Goal: Transaction & Acquisition: Purchase product/service

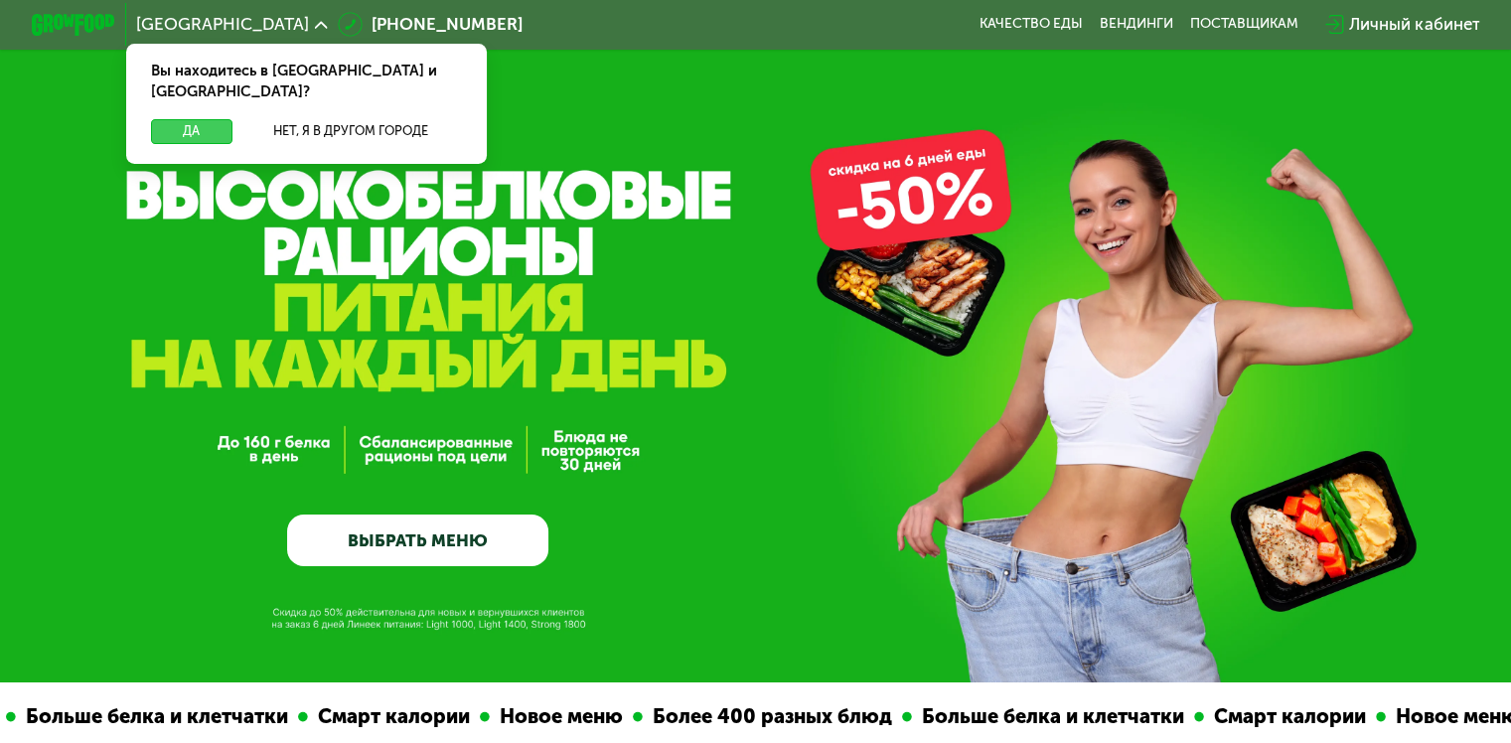
click at [189, 119] on button "Да" at bounding box center [191, 131] width 80 height 25
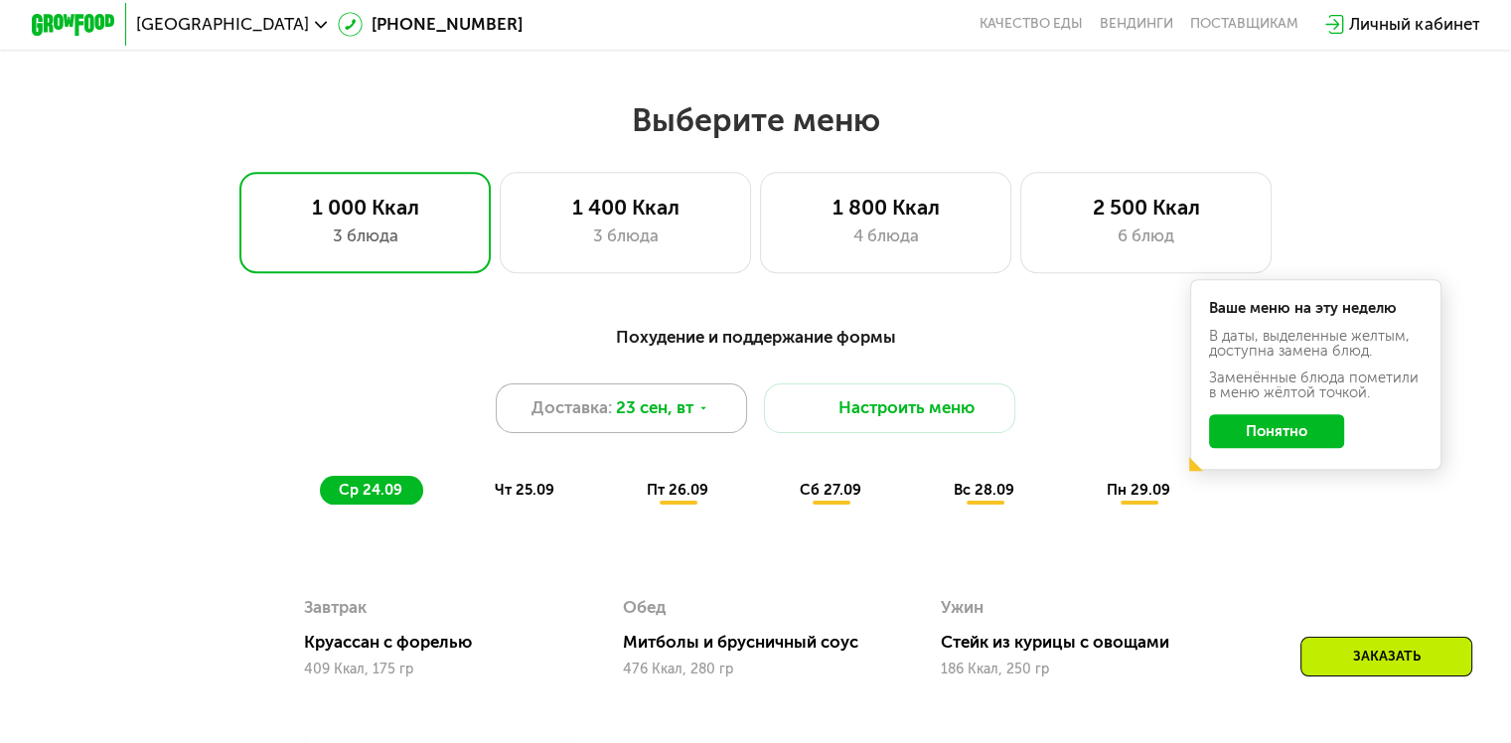
scroll to position [1192, 0]
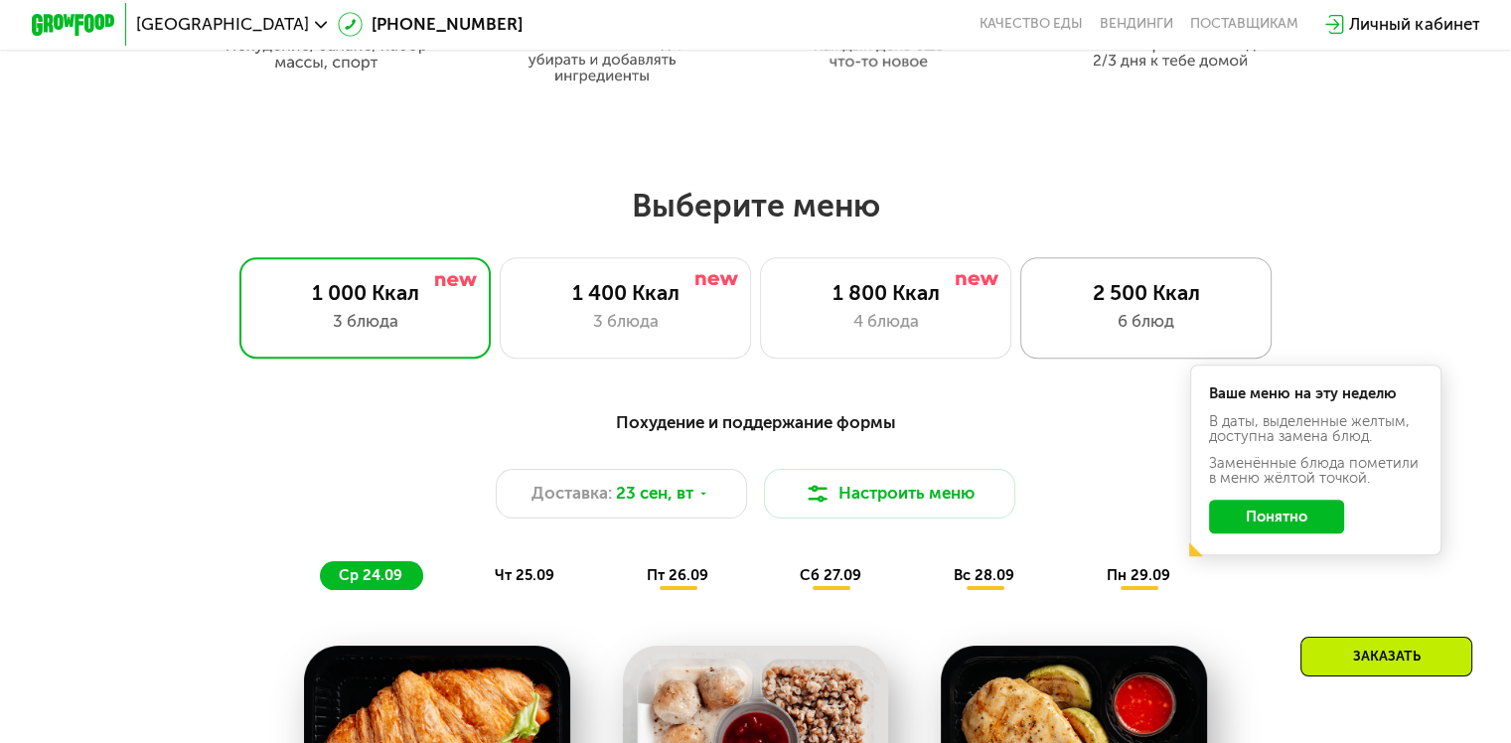
click at [1098, 322] on div "6 блюд" at bounding box center [1146, 321] width 208 height 25
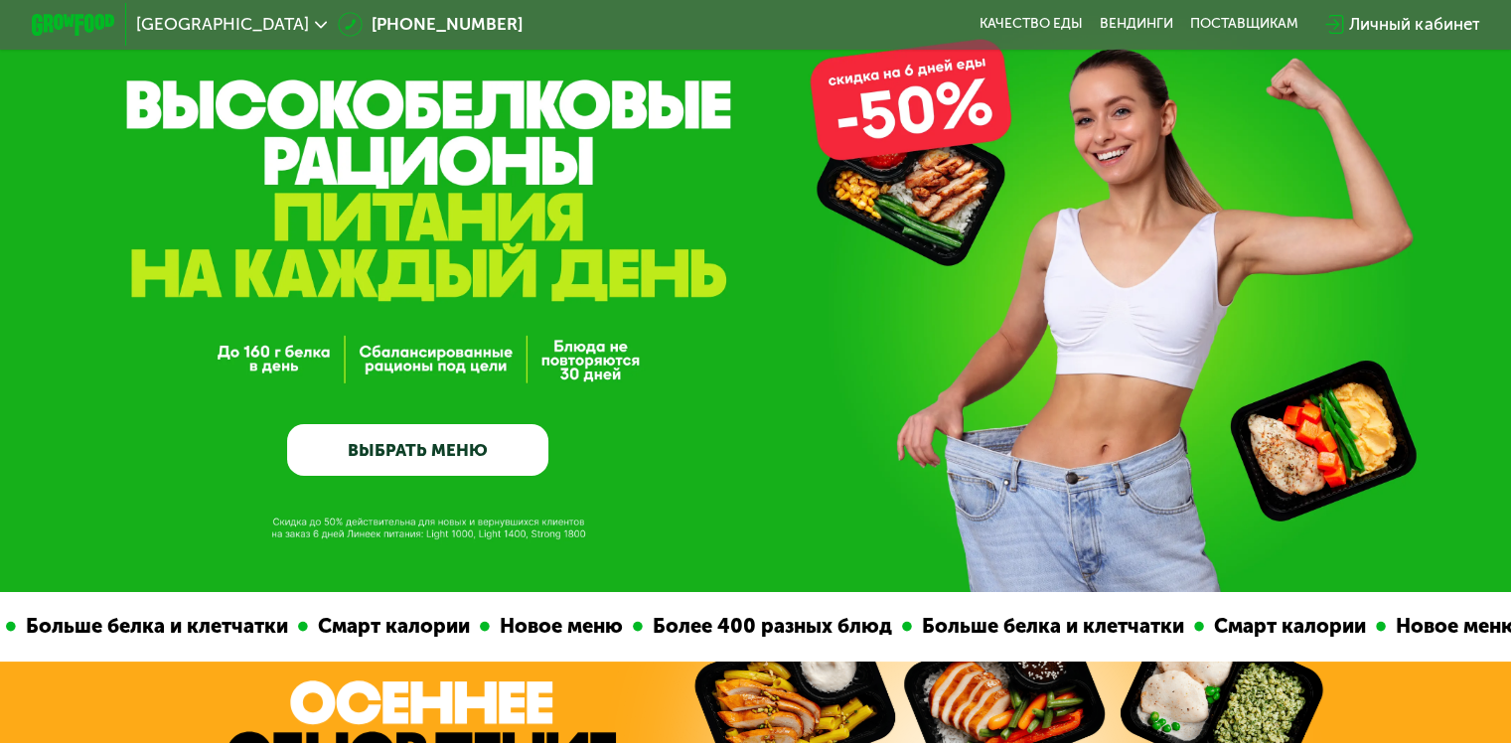
scroll to position [99, 0]
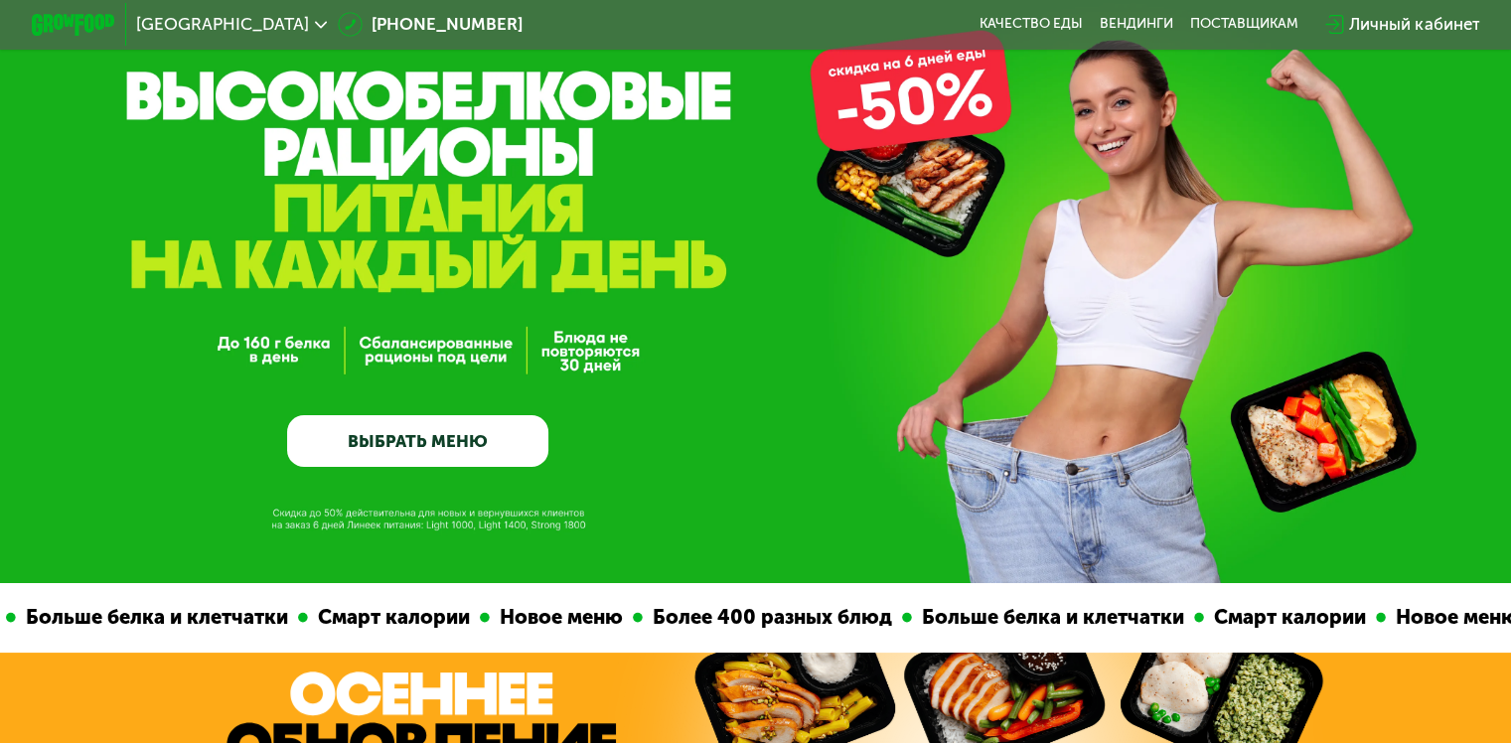
click at [468, 433] on link "ВЫБРАТЬ МЕНЮ" at bounding box center [417, 441] width 261 height 53
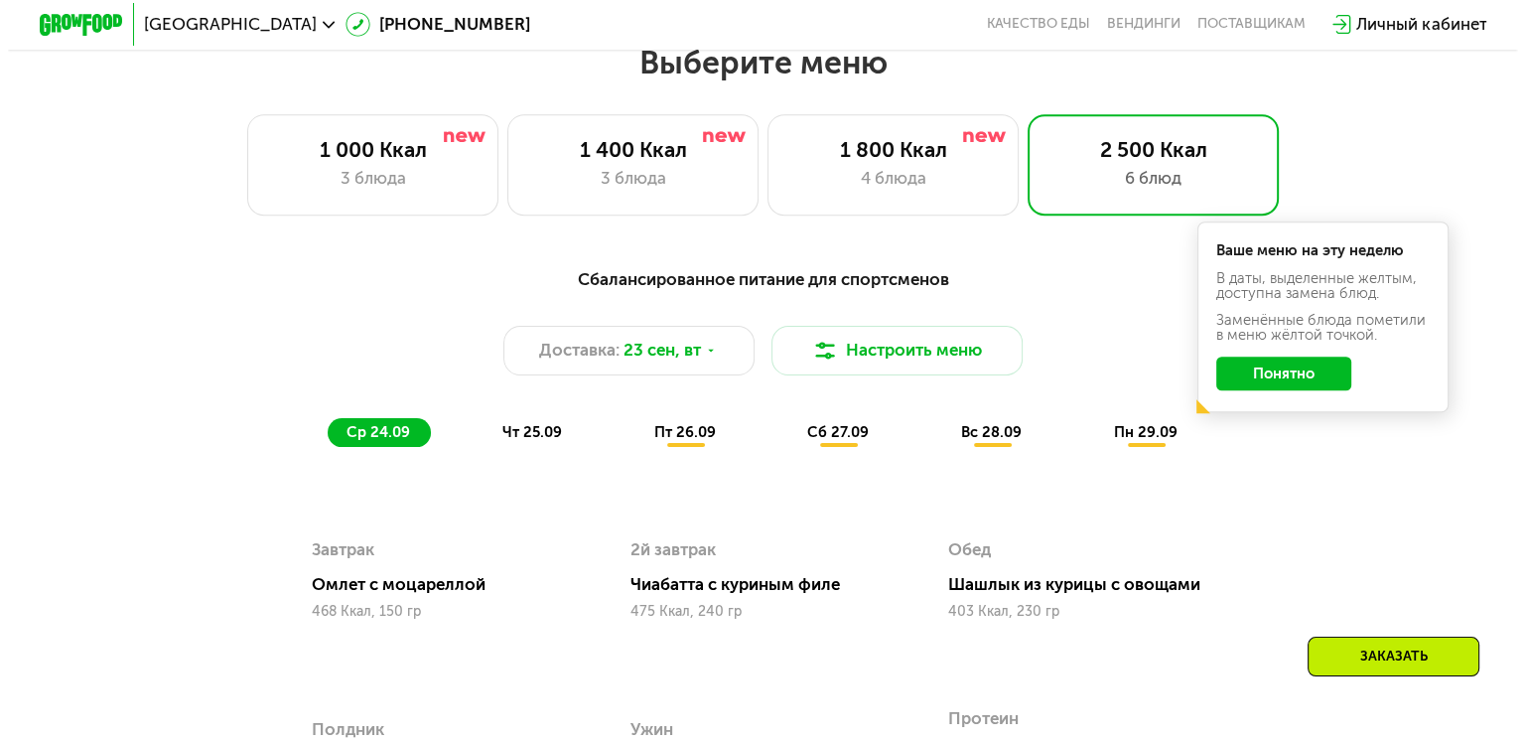
scroll to position [1335, 0]
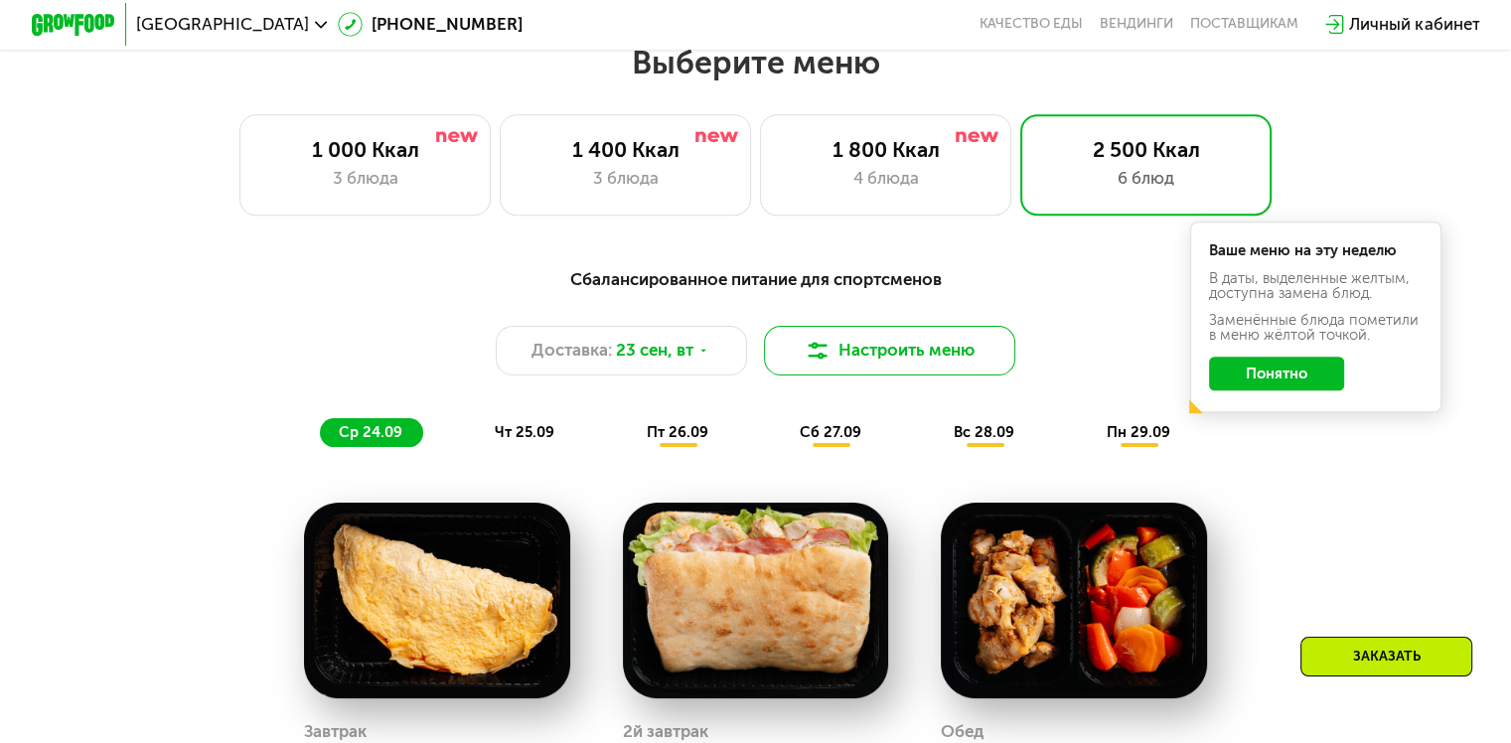
click at [854, 362] on button "Настроить меню" at bounding box center [890, 351] width 252 height 51
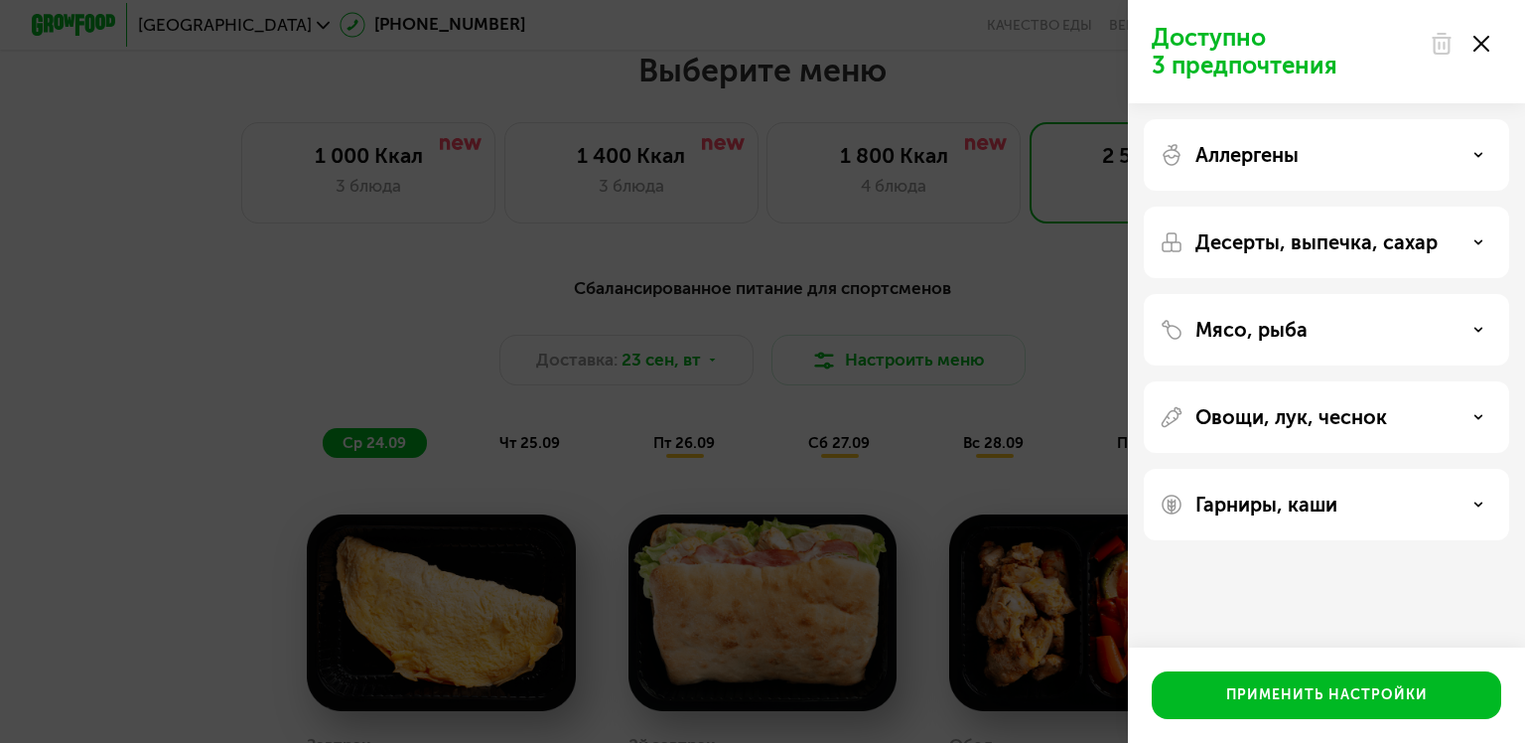
click at [1454, 159] on div "Аллергены" at bounding box center [1327, 155] width 334 height 24
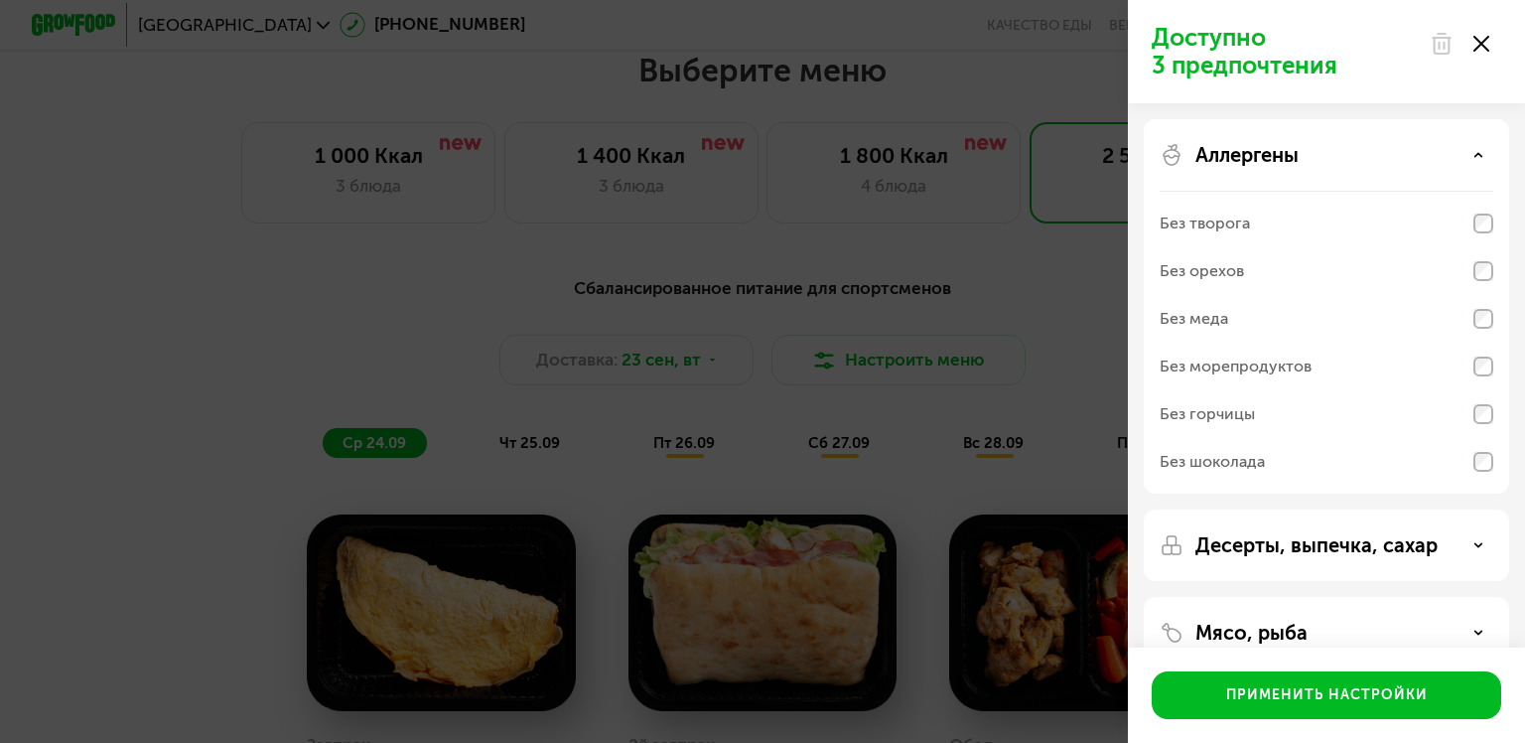
click at [1454, 159] on div "Аллергены" at bounding box center [1327, 155] width 334 height 24
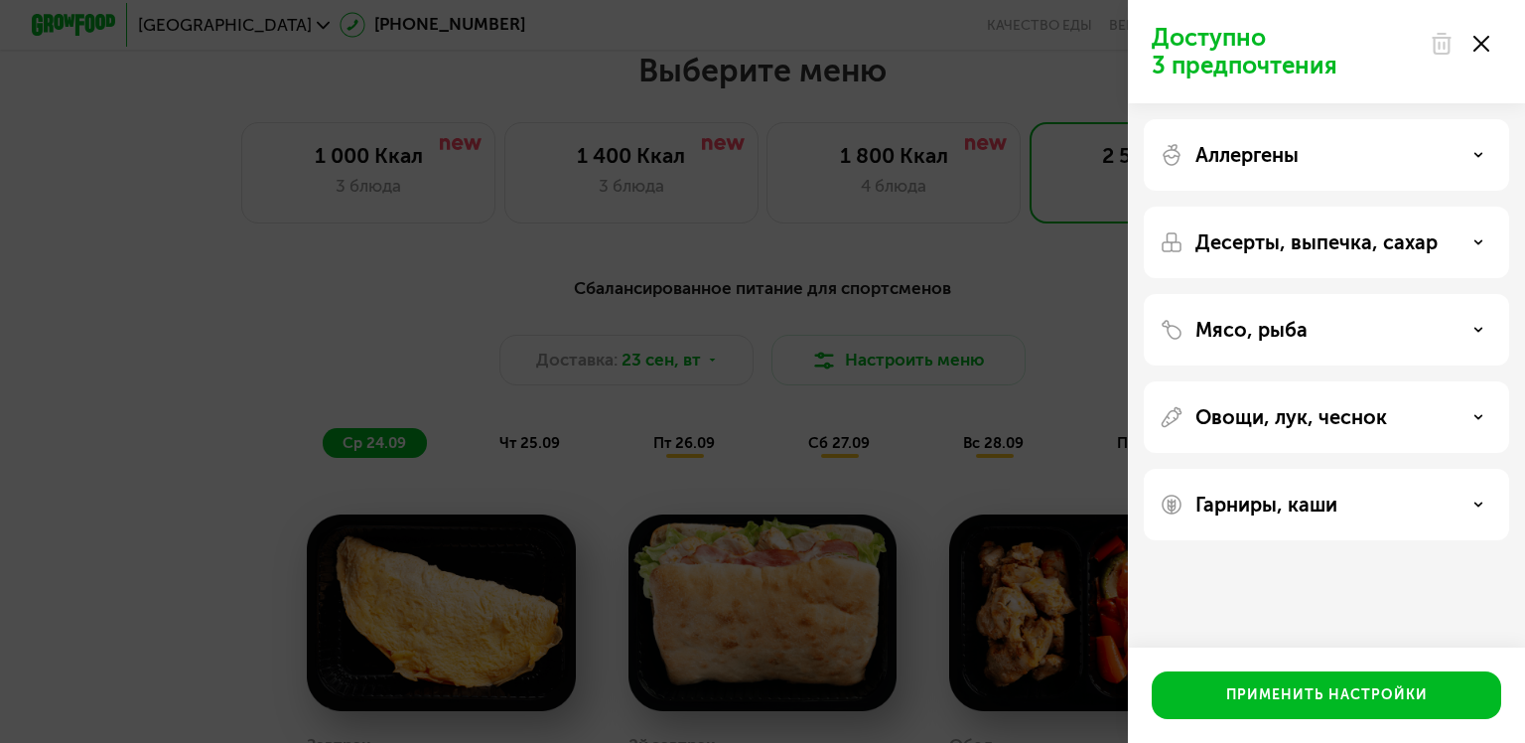
click at [1492, 329] on div "Мясо, рыба" at bounding box center [1327, 330] width 334 height 24
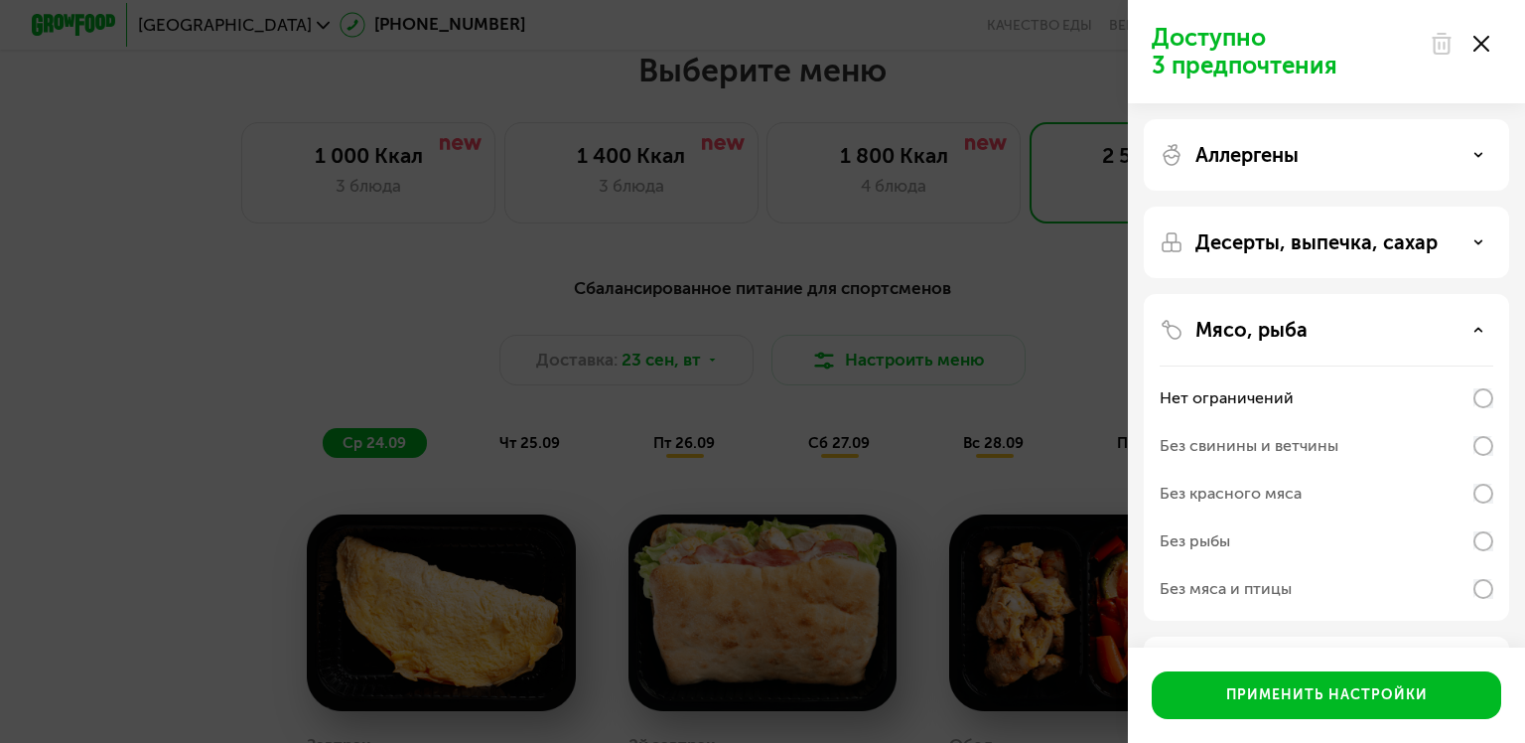
click at [1484, 330] on div "Мясо, рыба" at bounding box center [1327, 330] width 334 height 24
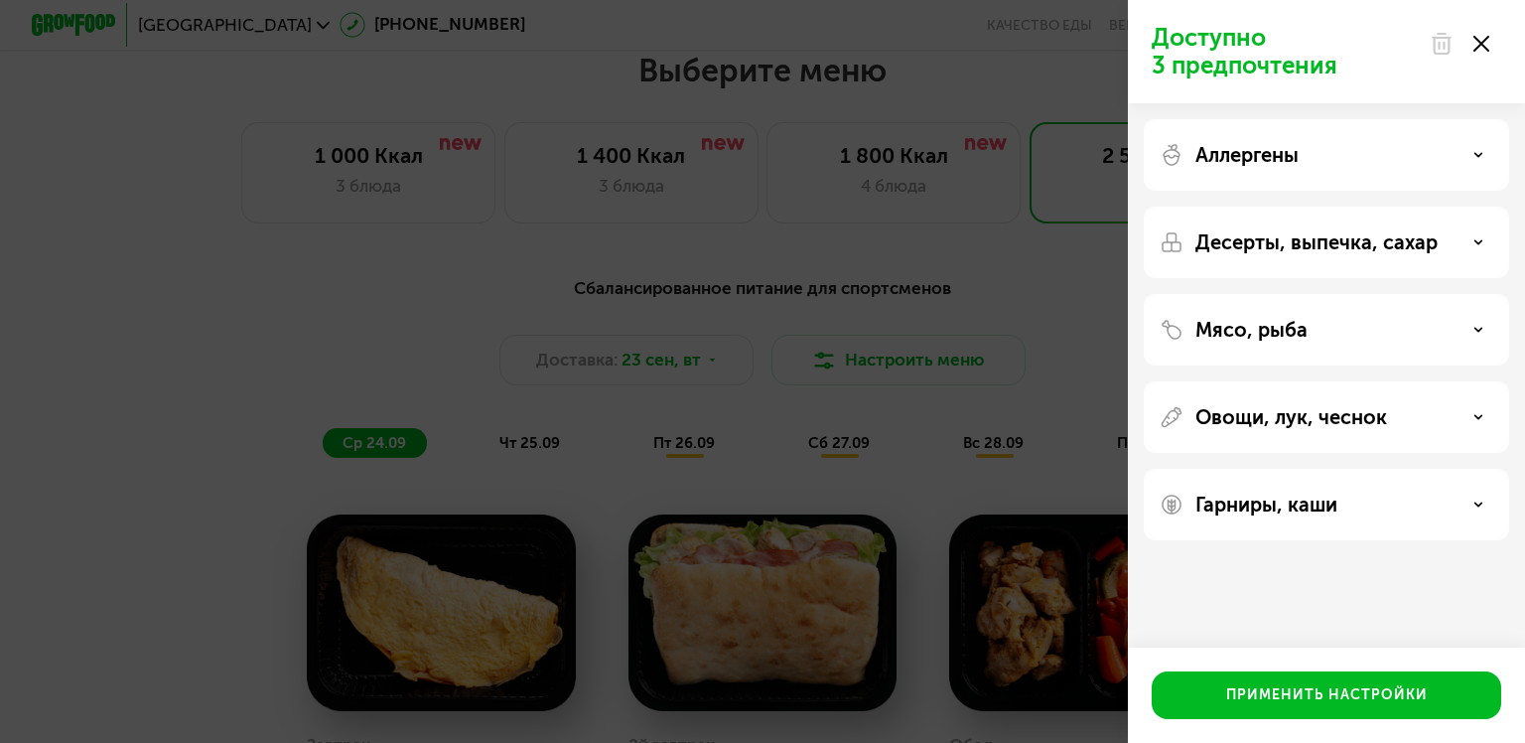
click at [1474, 417] on icon at bounding box center [1479, 417] width 10 height 10
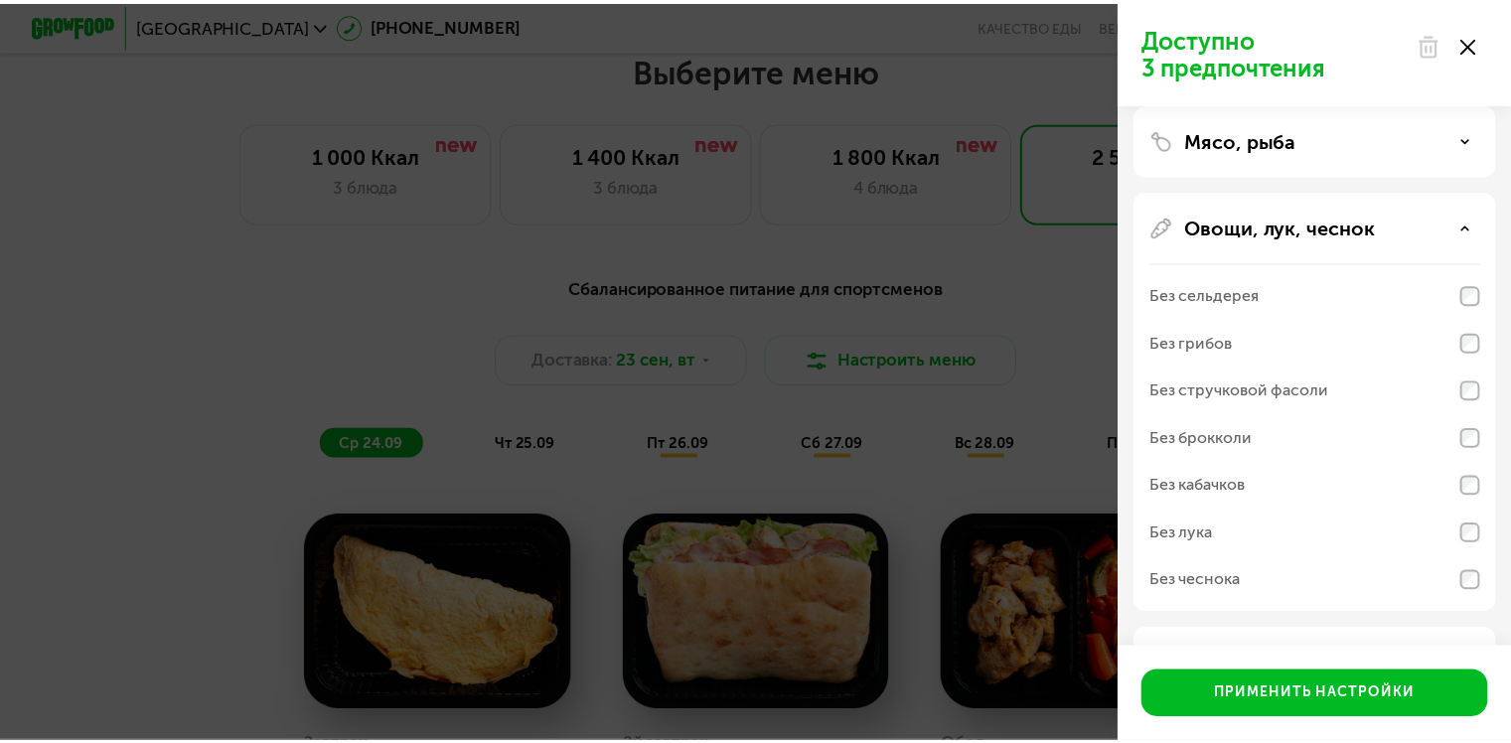
scroll to position [199, 0]
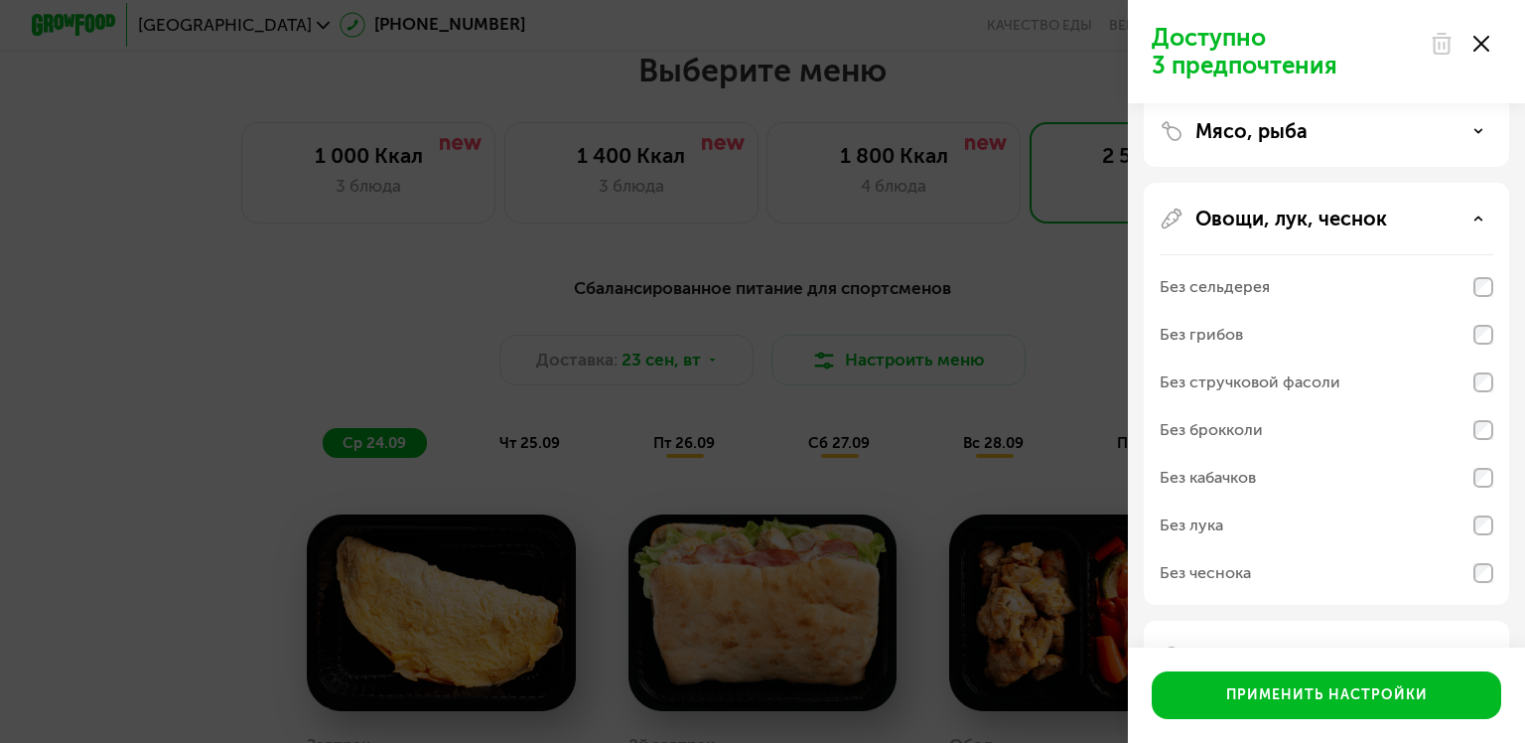
click at [1474, 46] on icon at bounding box center [1482, 44] width 16 height 16
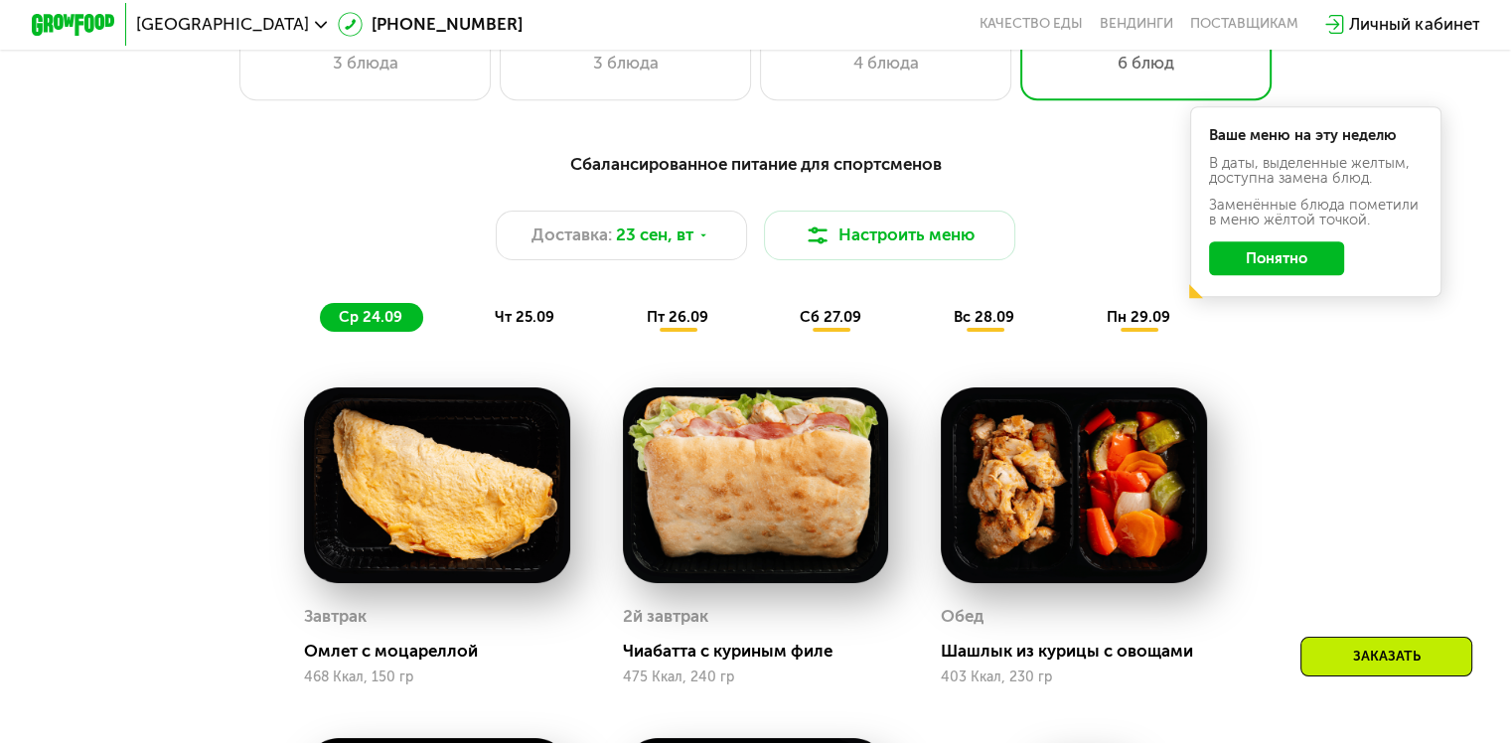
scroll to position [1533, 0]
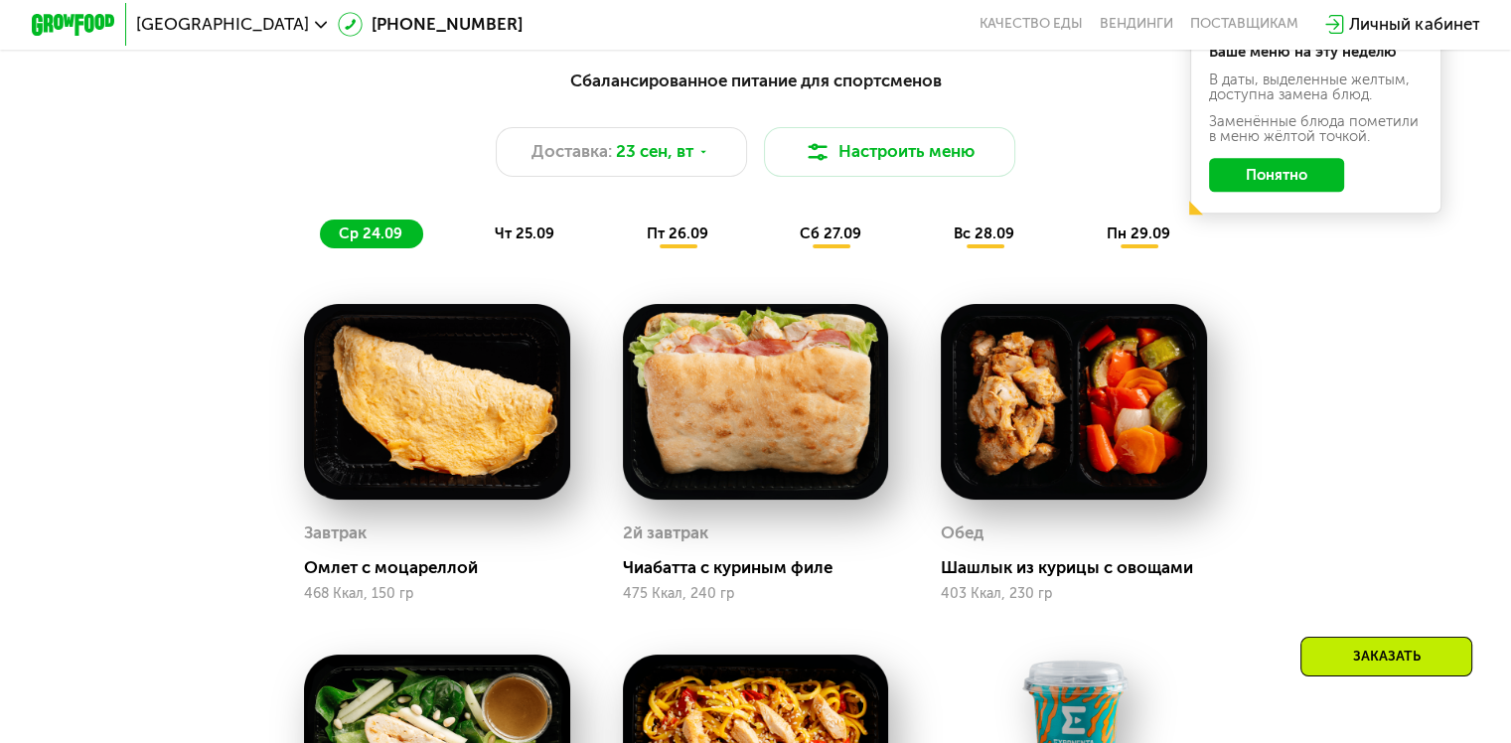
click at [690, 240] on span "пт 26.09" at bounding box center [678, 233] width 62 height 18
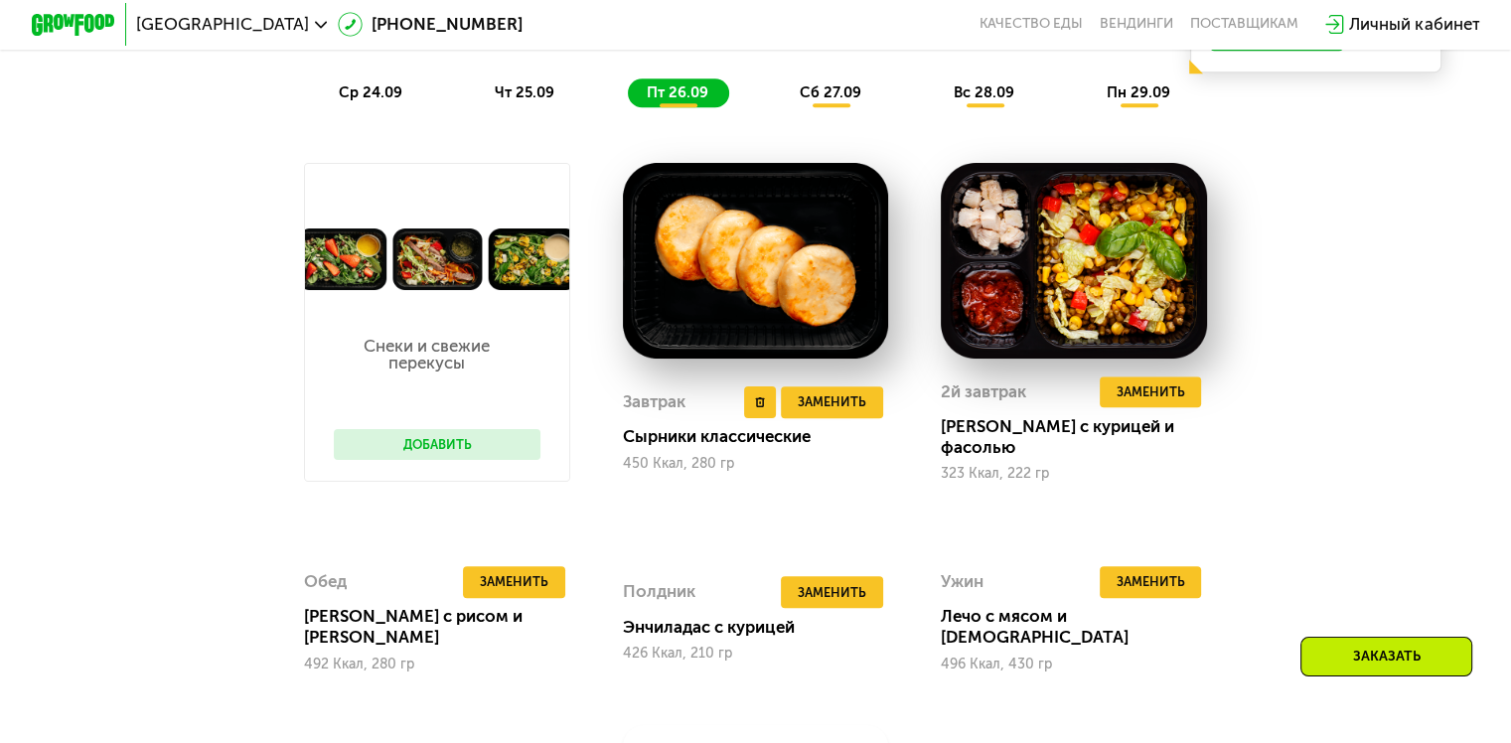
scroll to position [1732, 0]
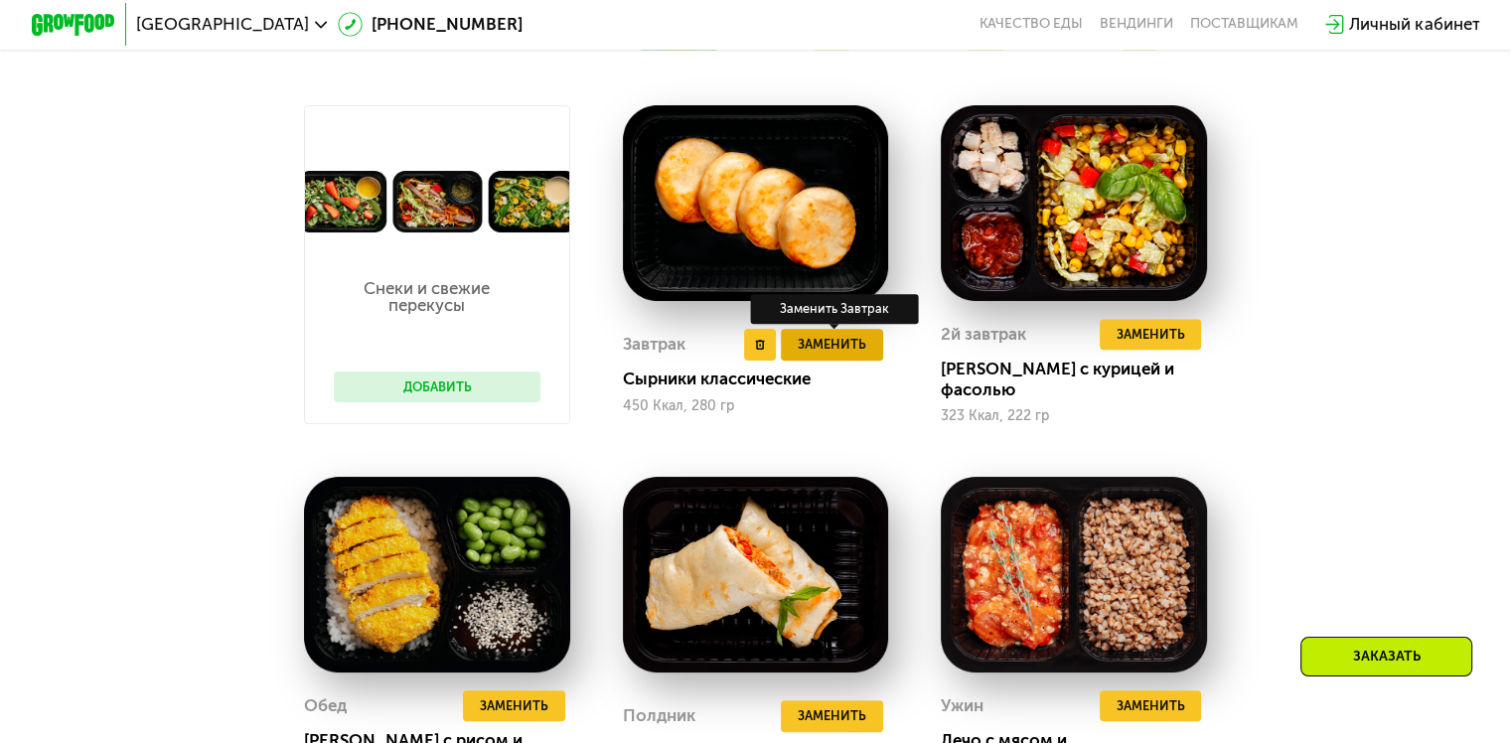
click at [826, 355] on span "Заменить" at bounding box center [831, 344] width 69 height 21
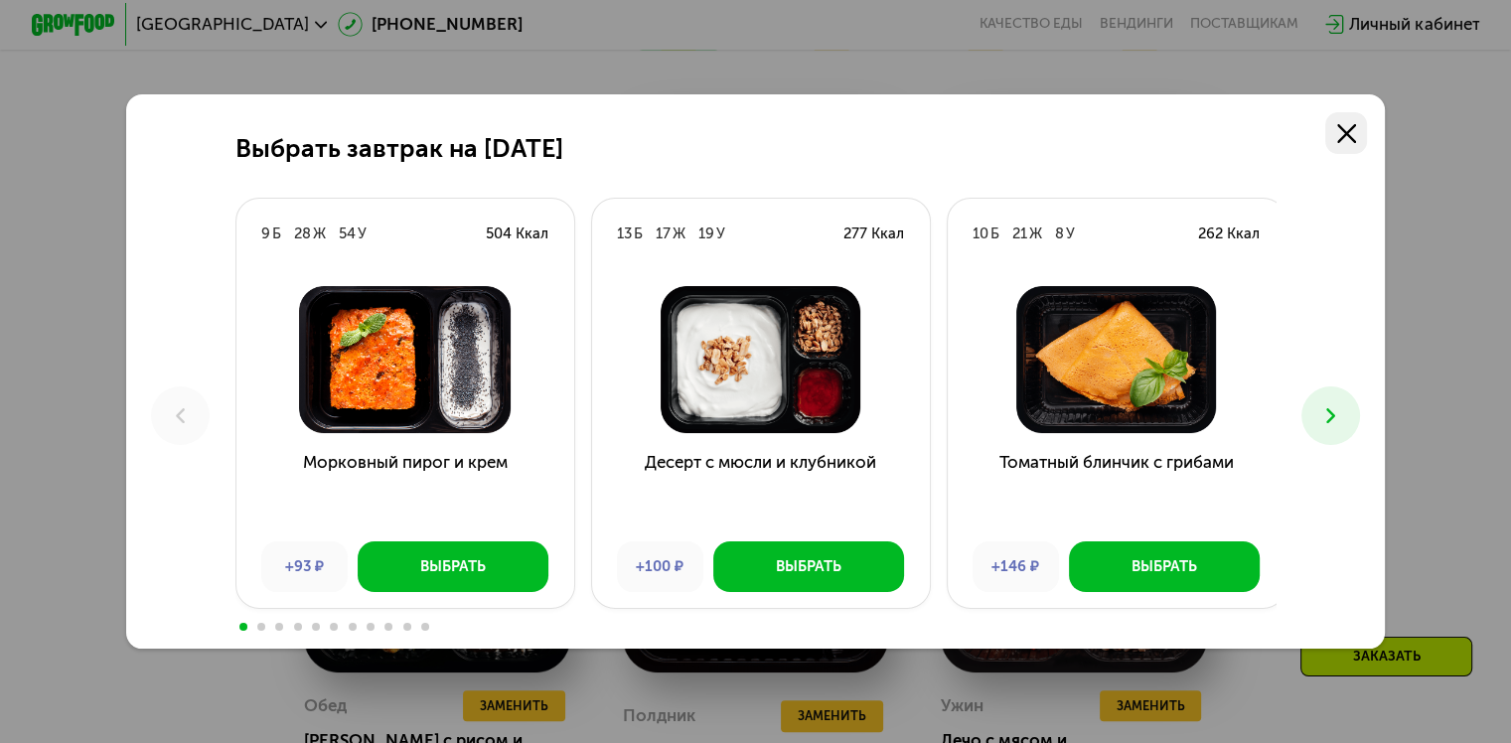
click at [1347, 126] on use at bounding box center [1346, 133] width 19 height 19
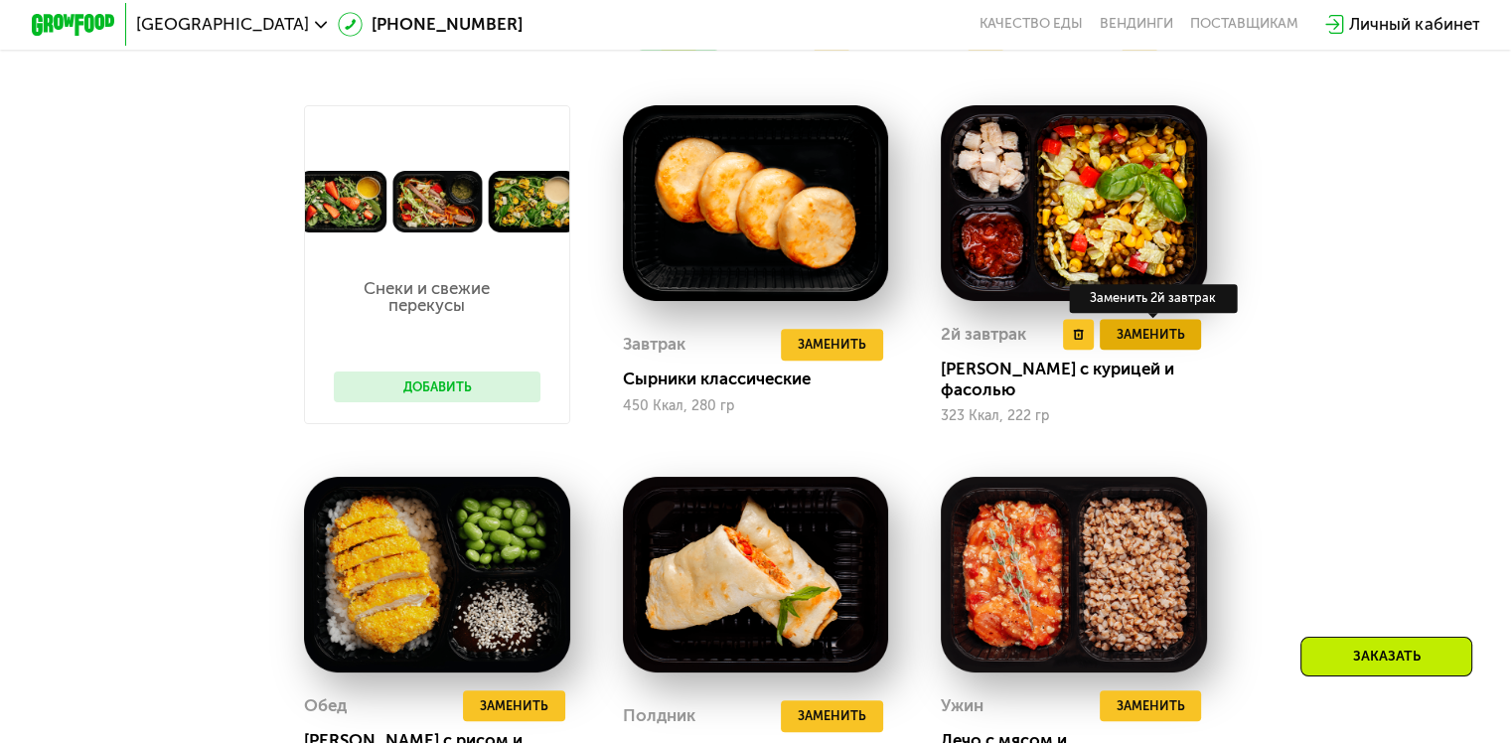
click at [1165, 345] on span "Заменить" at bounding box center [1149, 334] width 69 height 21
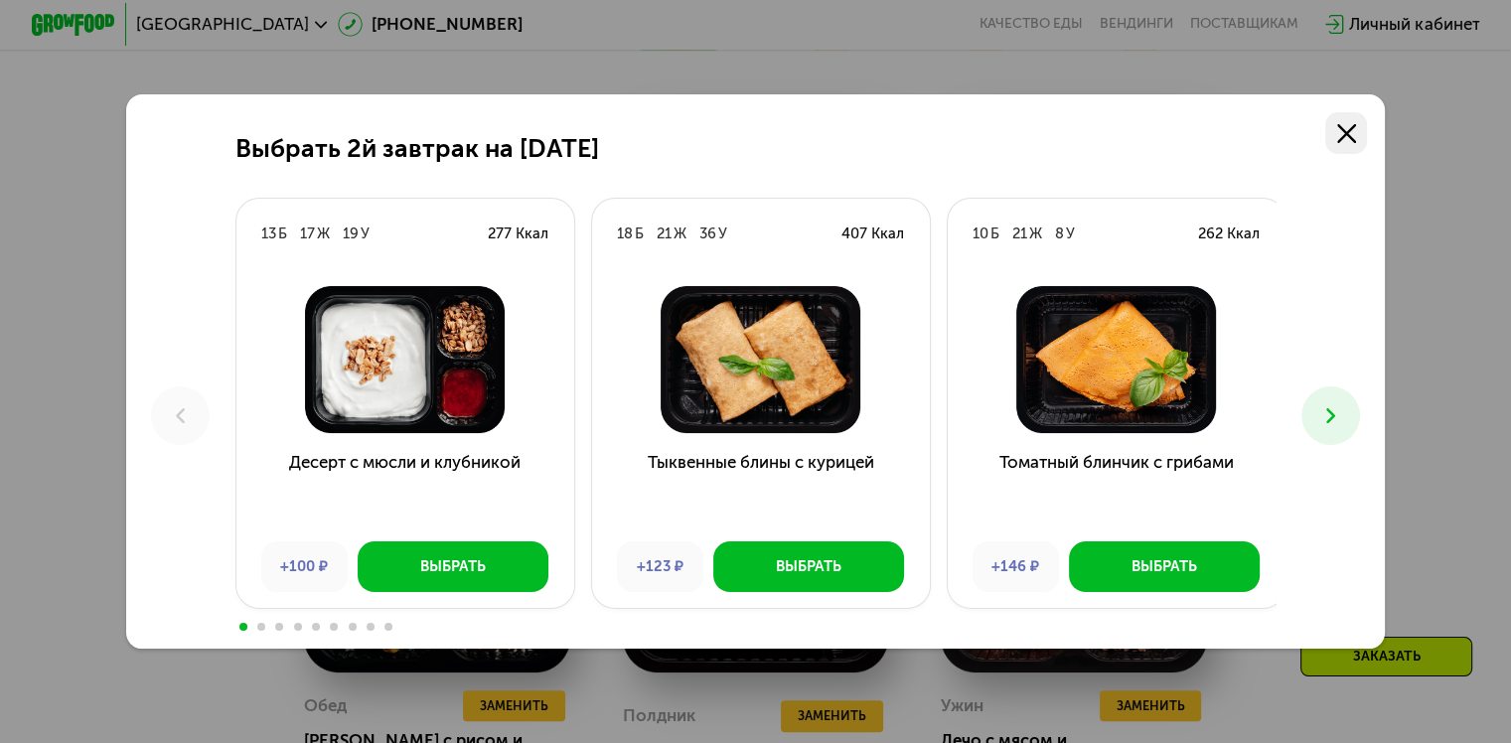
click at [1339, 131] on link at bounding box center [1346, 133] width 42 height 42
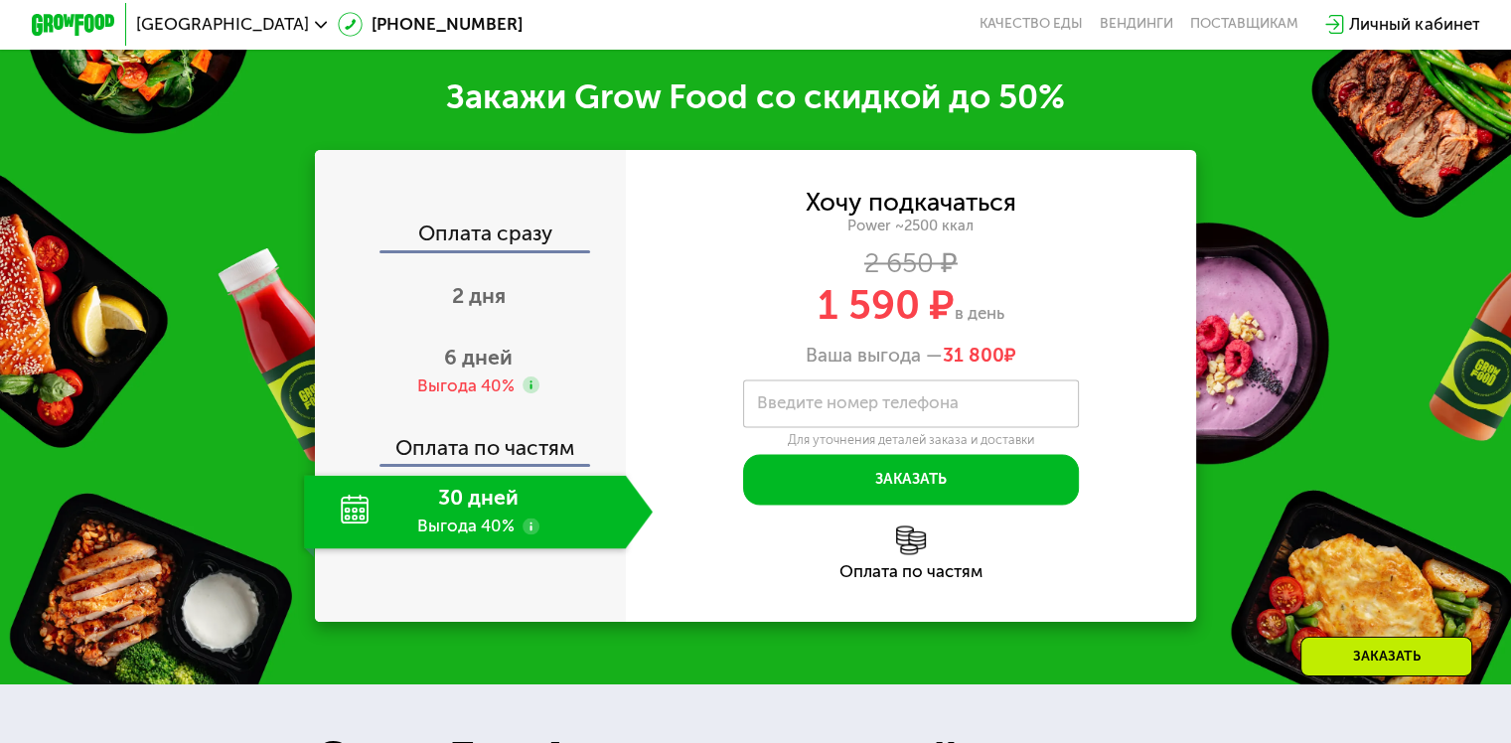
scroll to position [3023, 0]
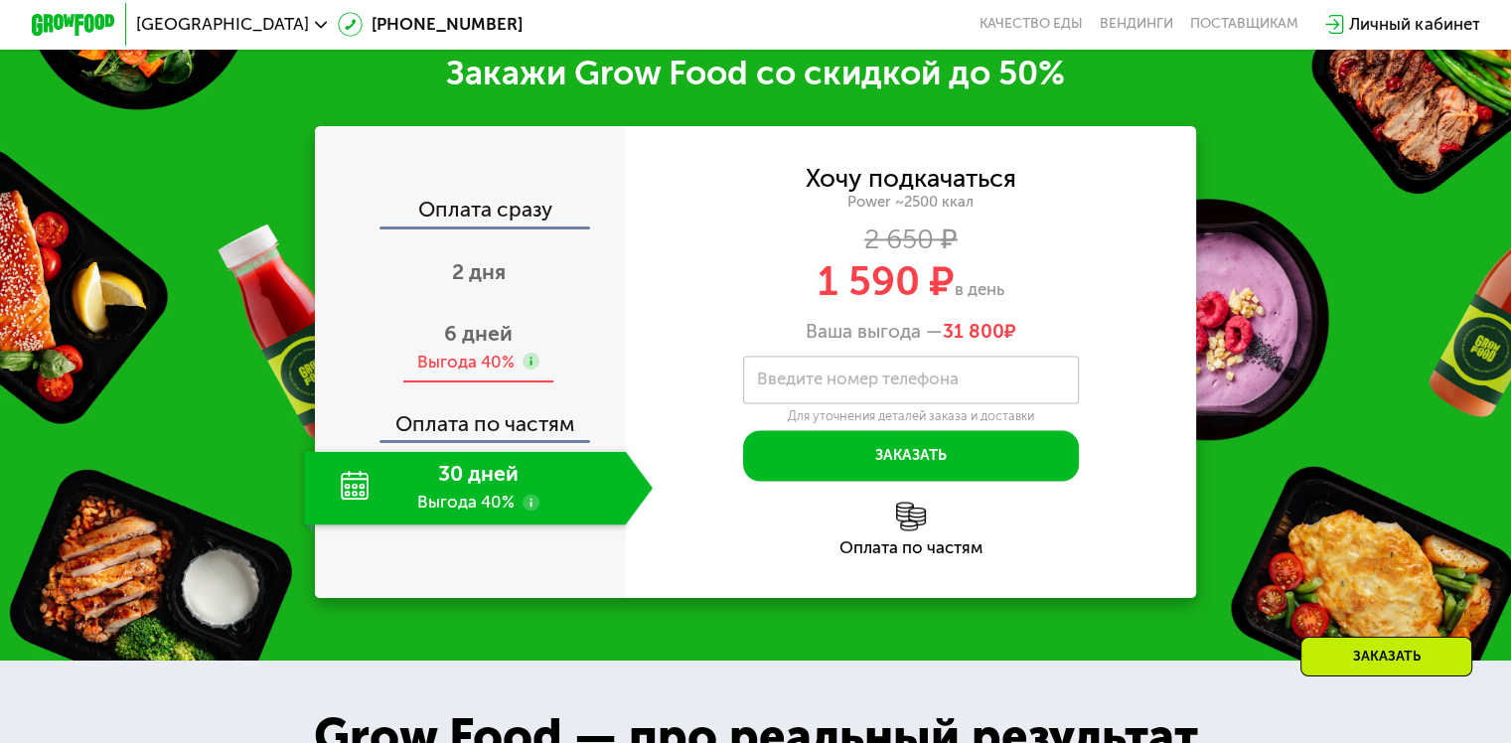
click at [474, 351] on div "Выгода 40%" at bounding box center [465, 362] width 97 height 23
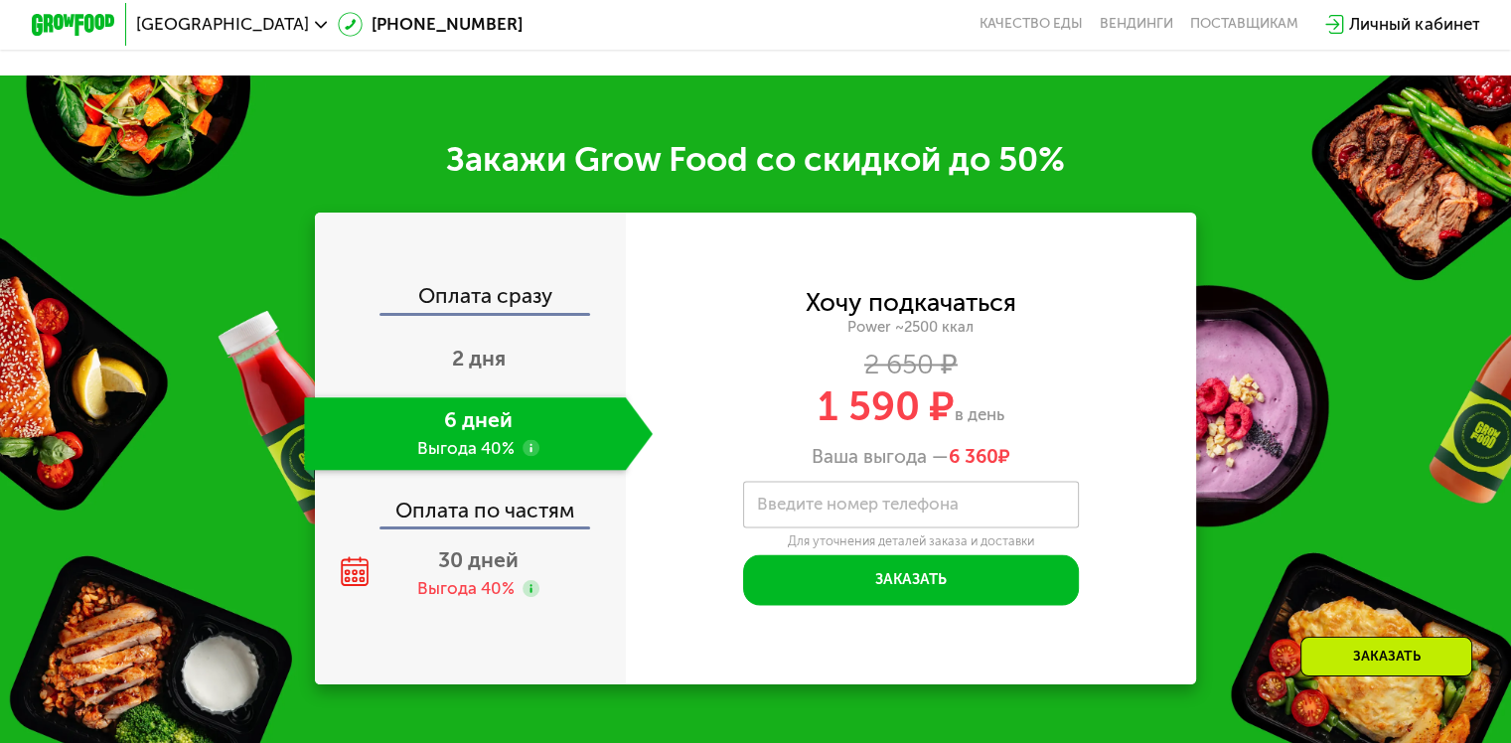
scroll to position [2924, 0]
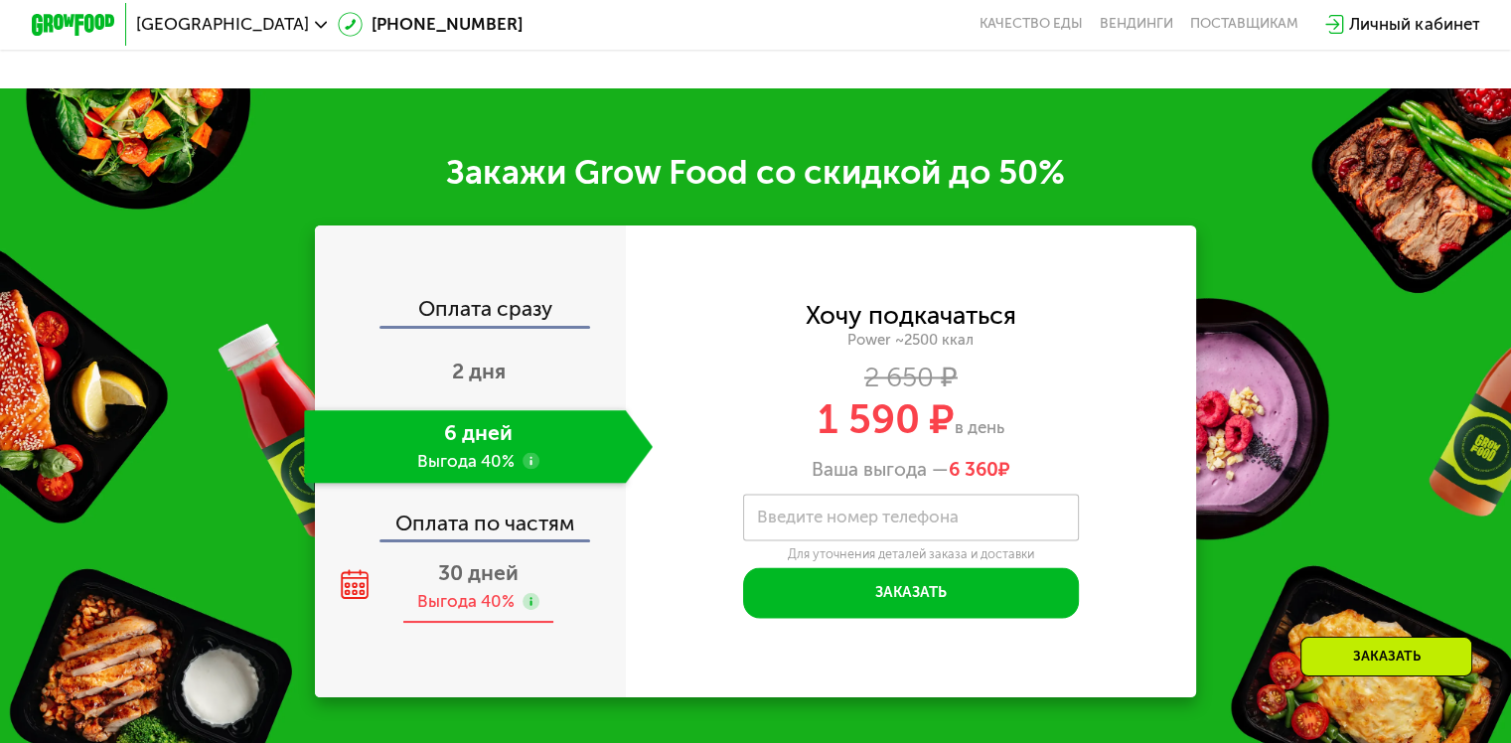
click at [458, 600] on div "Выгода 40%" at bounding box center [465, 601] width 97 height 23
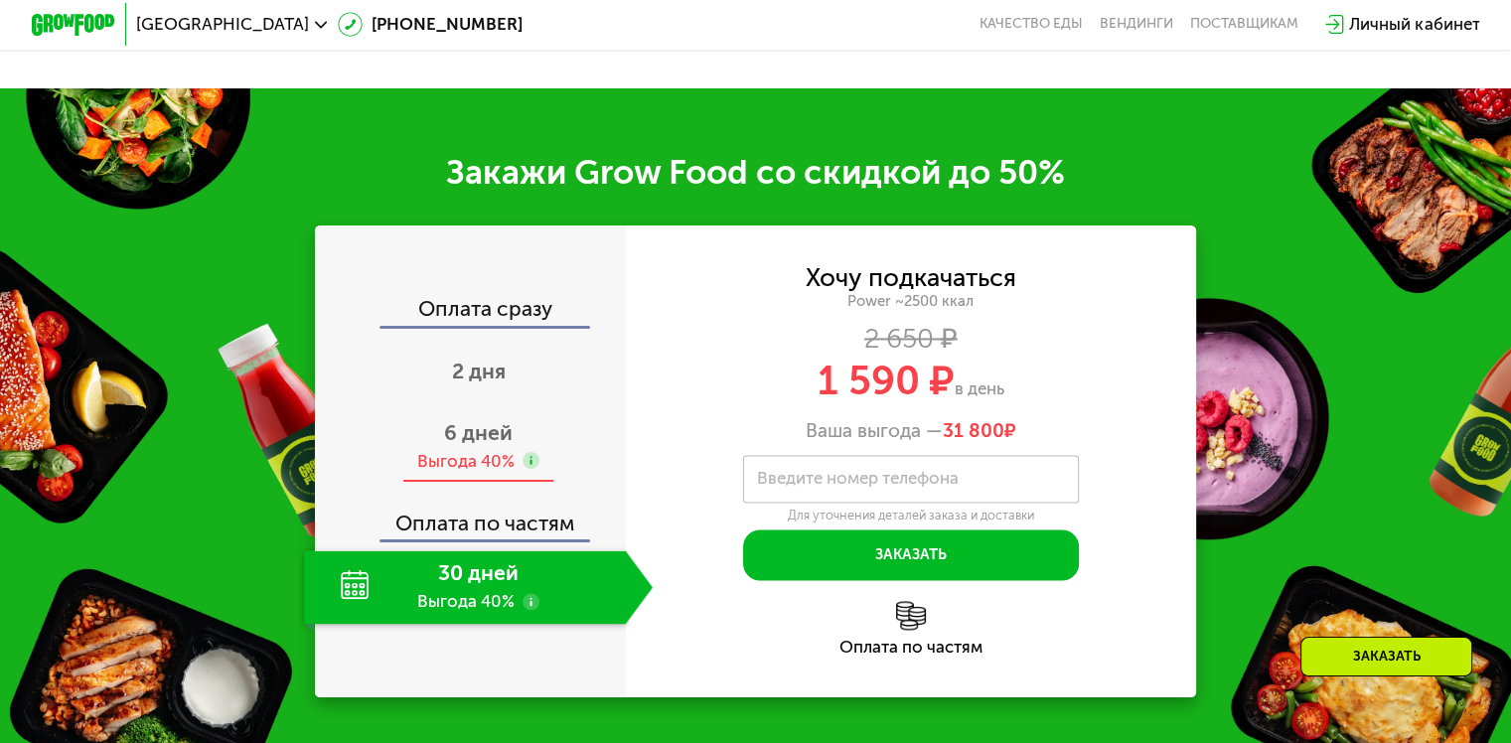
click at [461, 461] on div "Выгода 40%" at bounding box center [465, 461] width 97 height 23
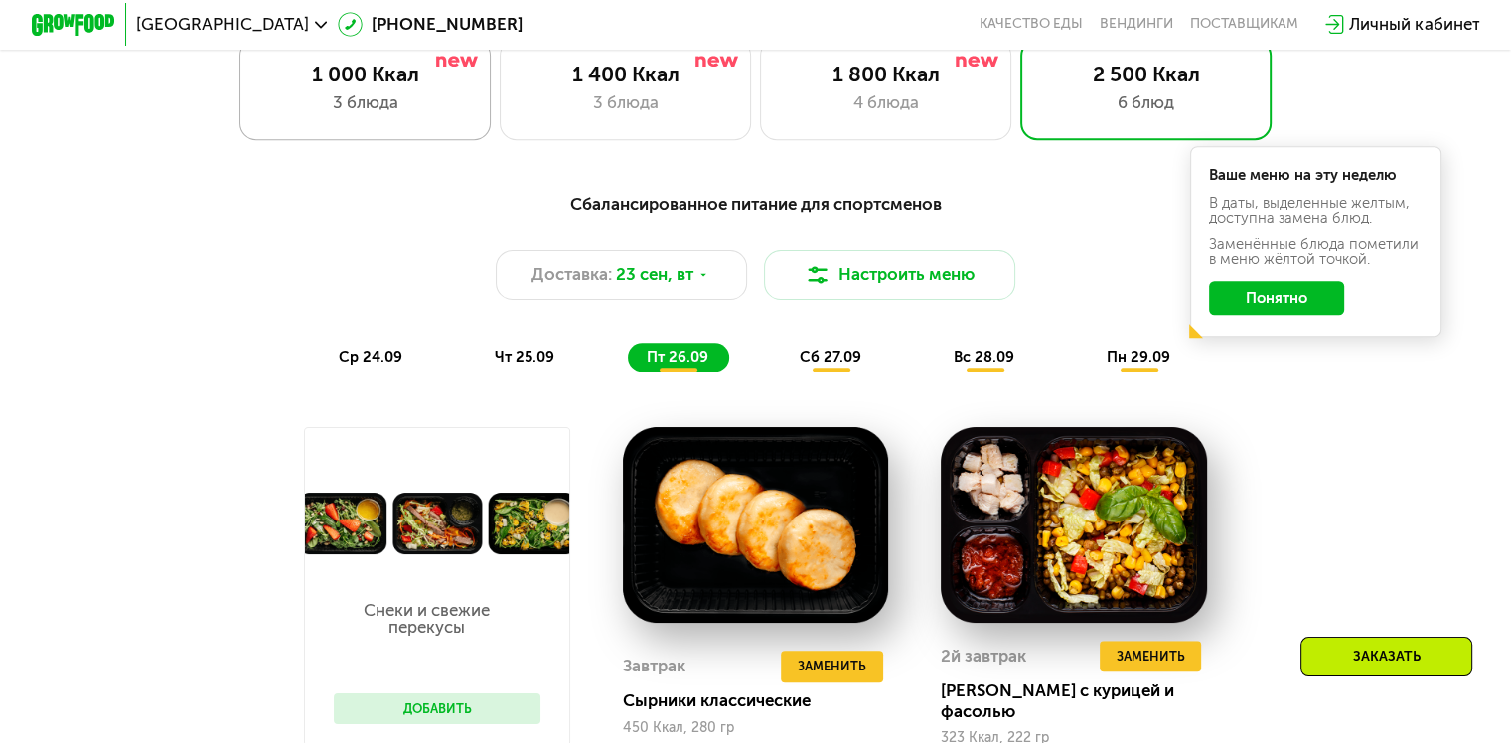
scroll to position [1434, 0]
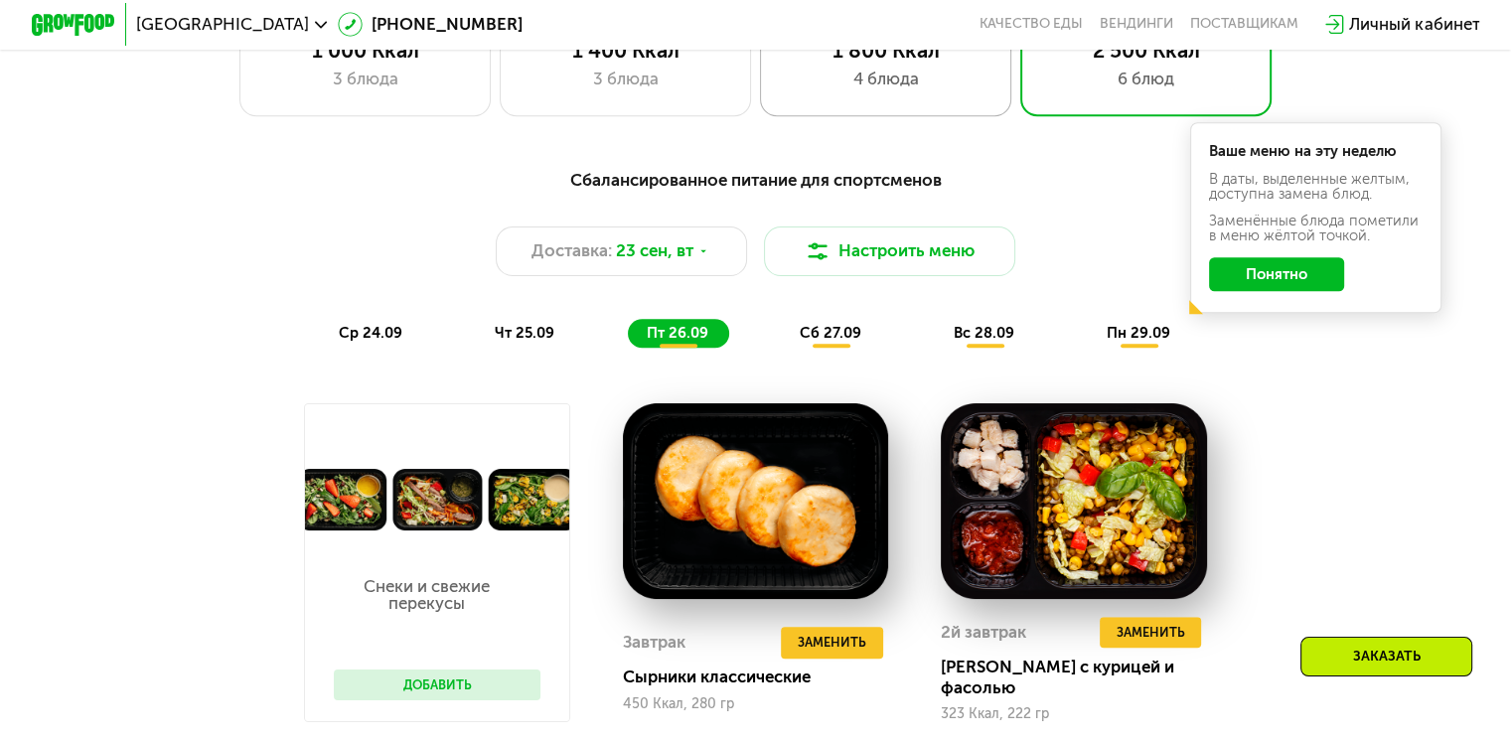
click at [948, 83] on div "4 блюда" at bounding box center [886, 79] width 208 height 25
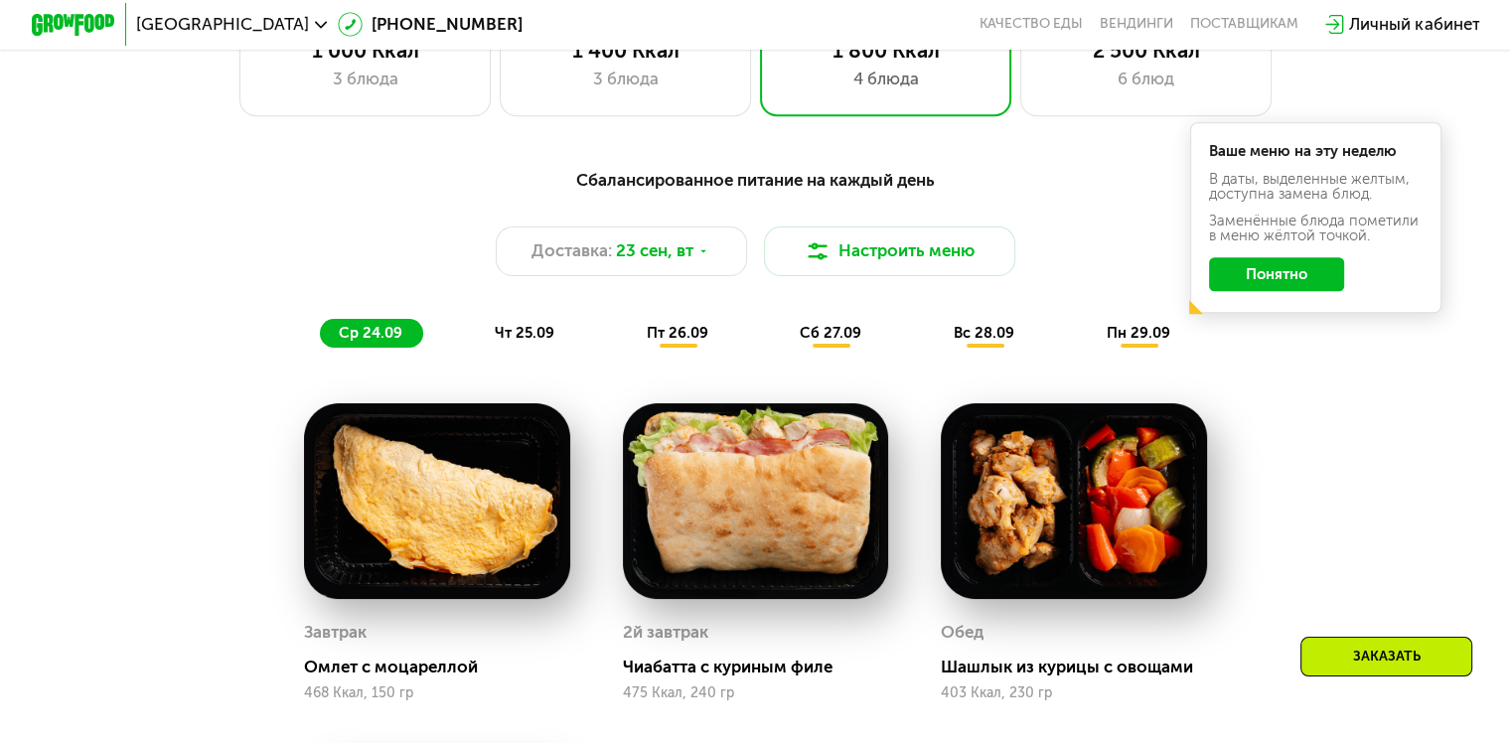
click at [1243, 278] on button "Понятно" at bounding box center [1276, 274] width 135 height 34
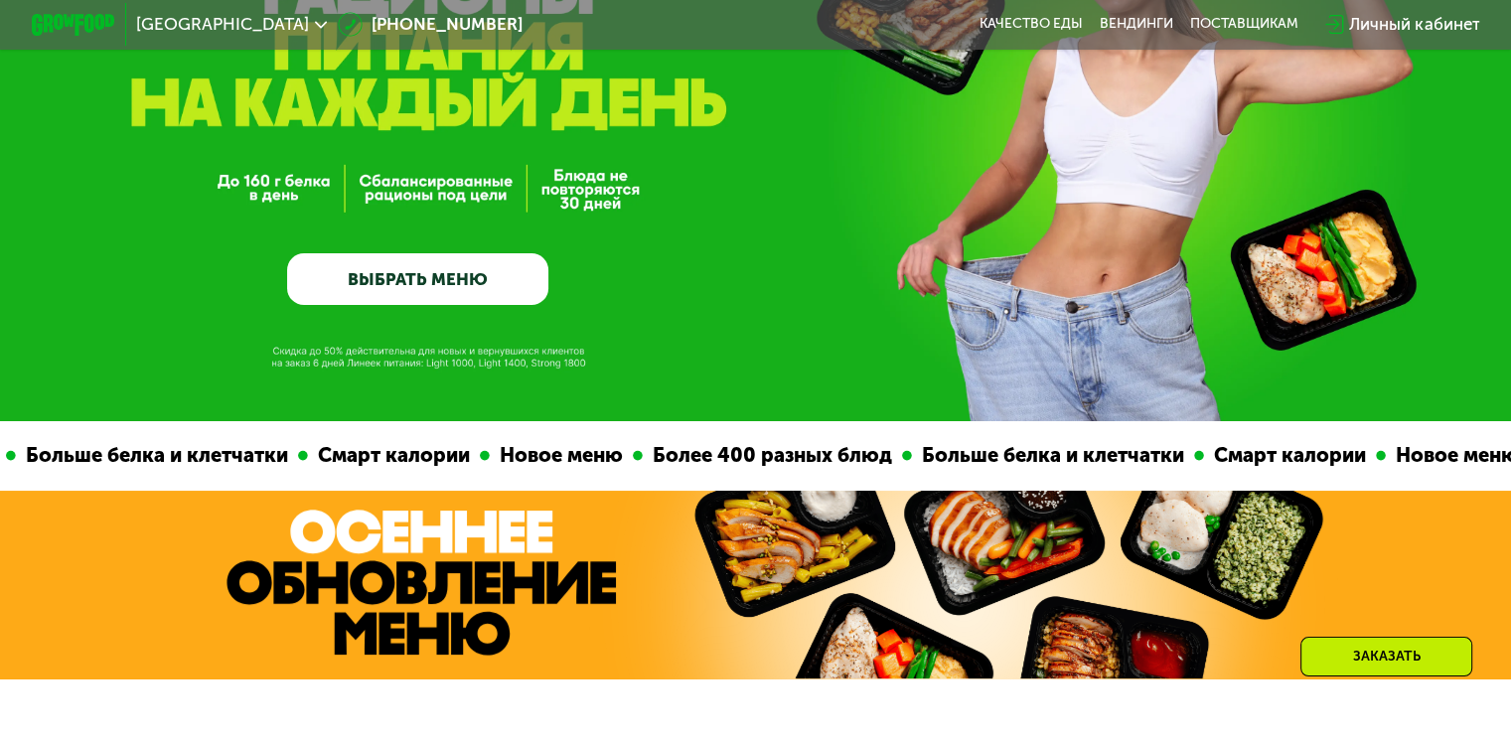
scroll to position [44, 0]
